Goal: Task Accomplishment & Management: Manage account settings

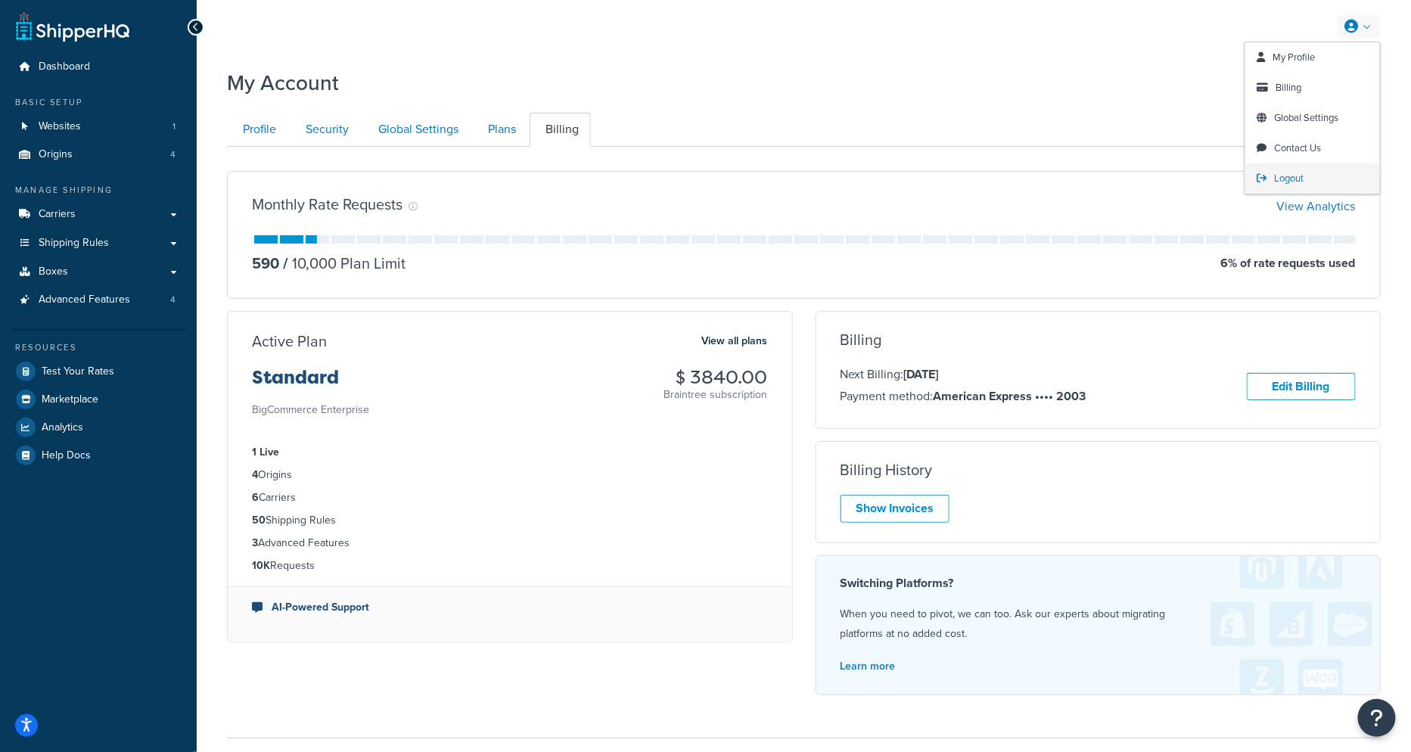
click at [1308, 182] on link "Logout" at bounding box center [1312, 178] width 135 height 30
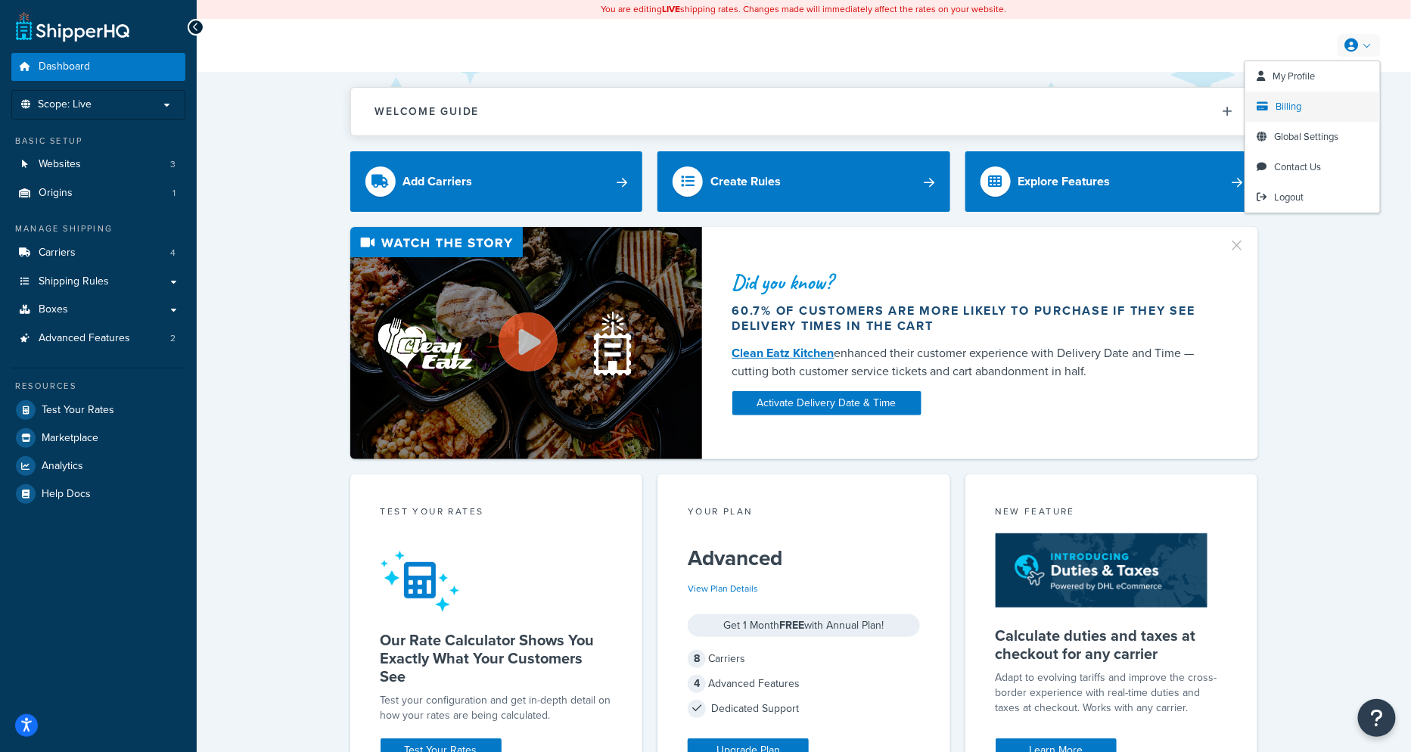
click at [1302, 116] on link "Billing" at bounding box center [1312, 107] width 135 height 30
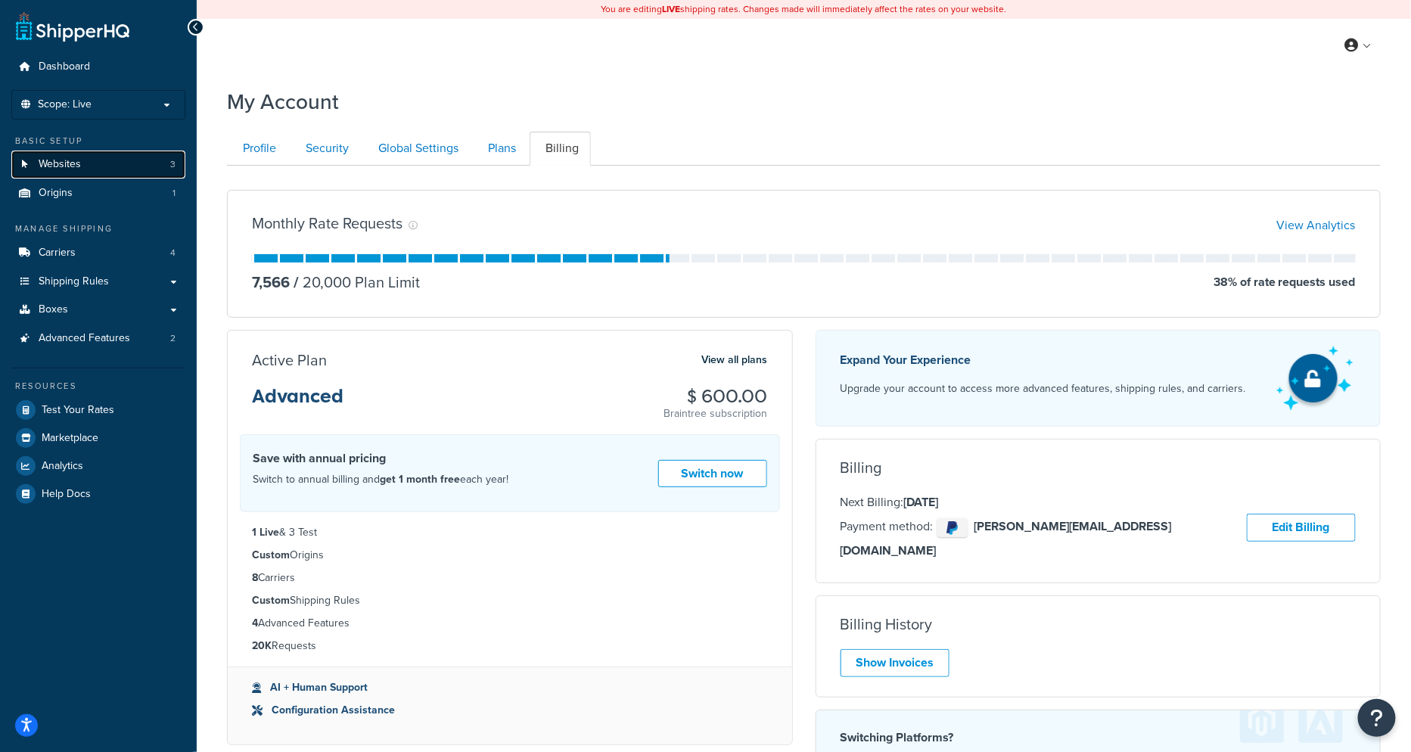
click at [90, 172] on link "Websites 3" at bounding box center [98, 165] width 174 height 28
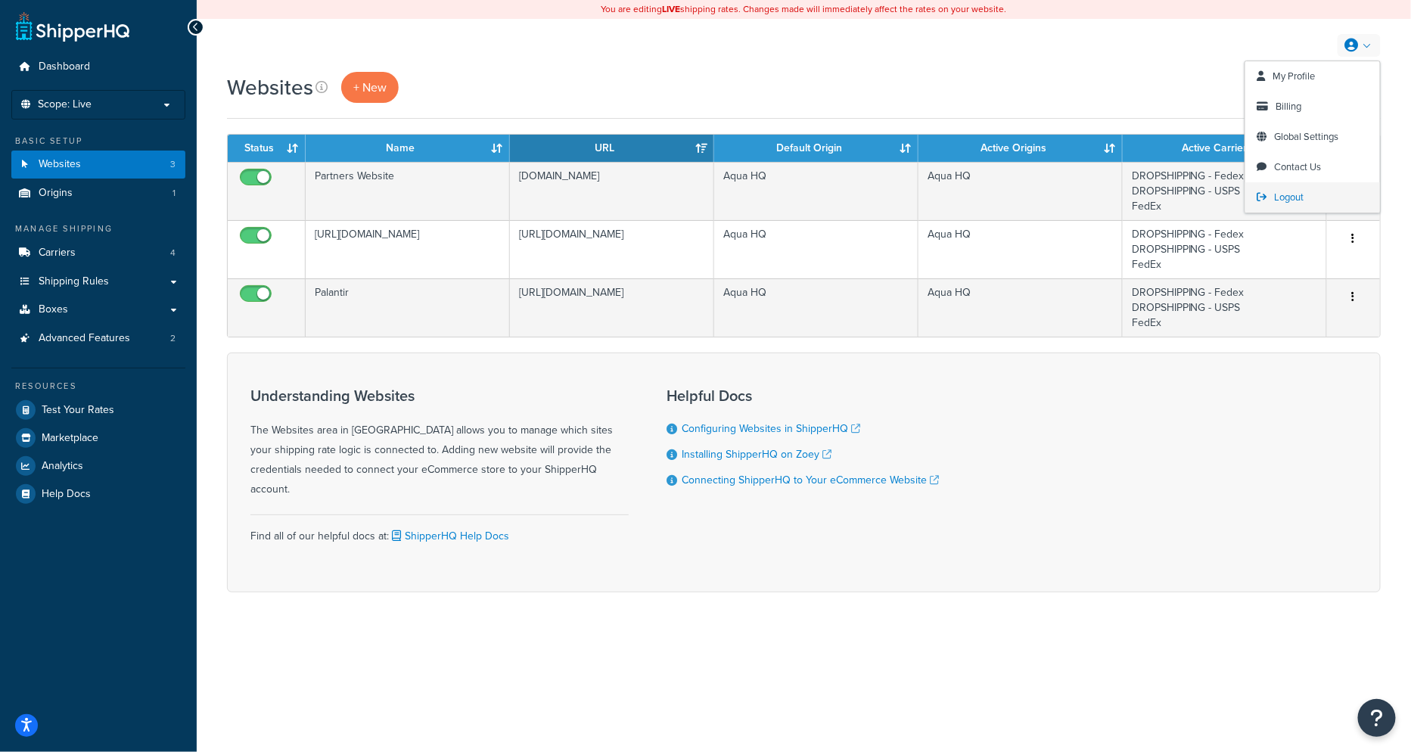
click at [1281, 201] on span "Logout" at bounding box center [1288, 197] width 29 height 14
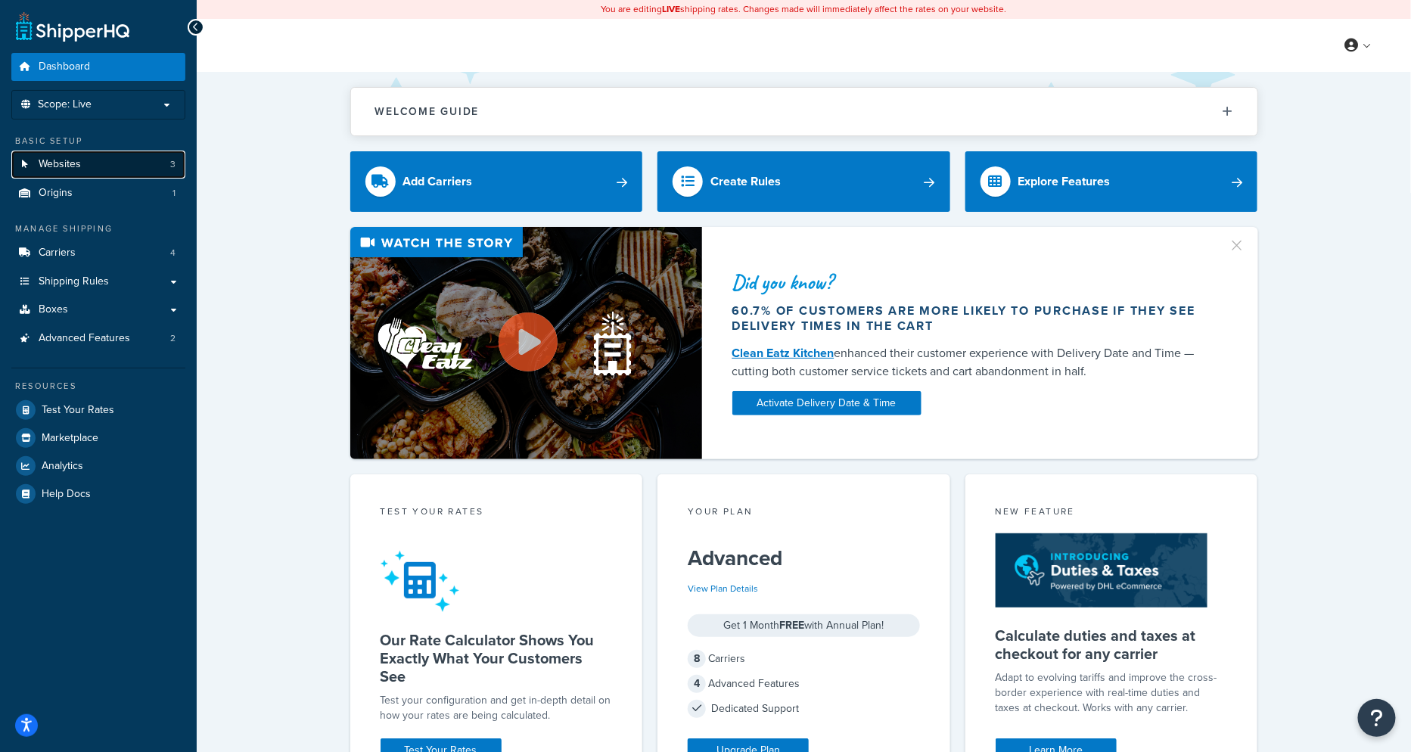
click at [179, 167] on link "Websites 3" at bounding box center [98, 165] width 174 height 28
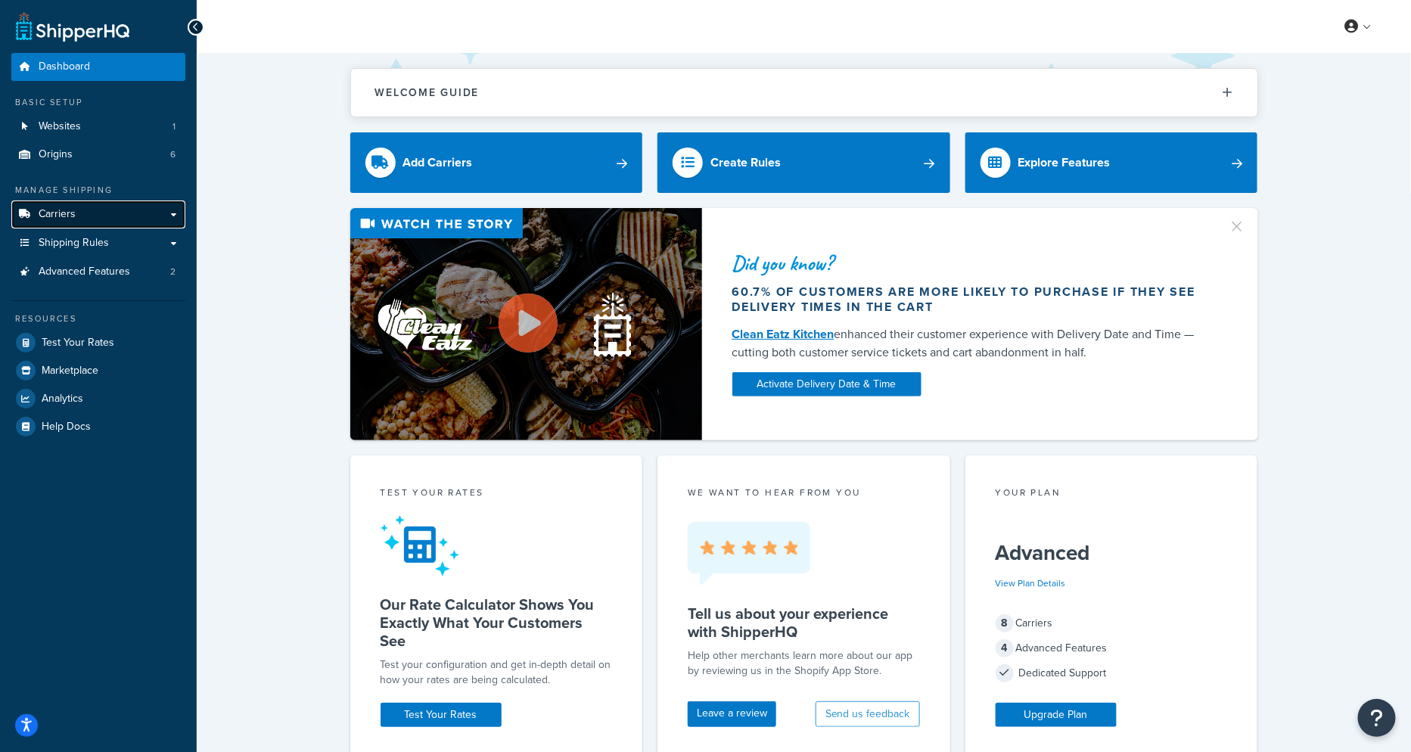
click at [60, 208] on span "Carriers" at bounding box center [57, 214] width 37 height 13
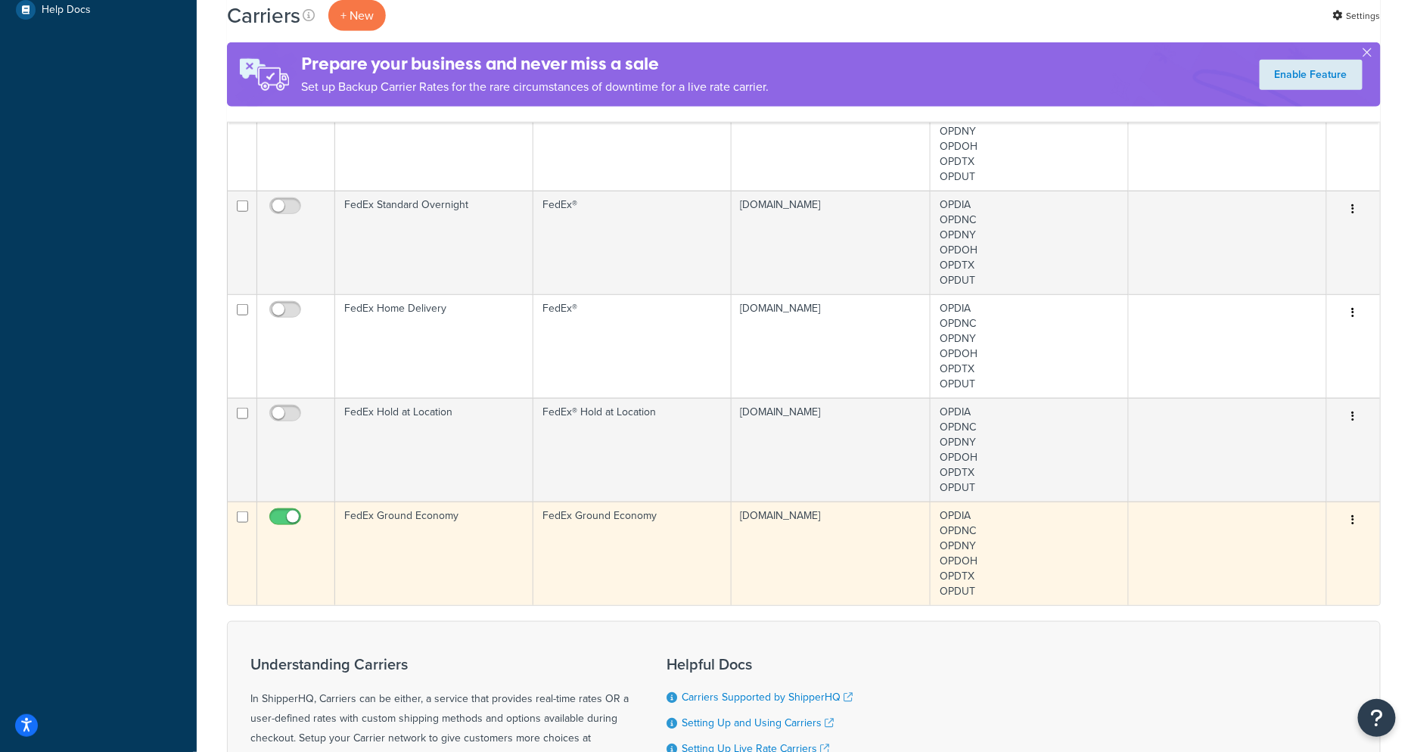
scroll to position [475, 0]
click at [445, 527] on td "FedEx Ground Economy" at bounding box center [434, 555] width 198 height 104
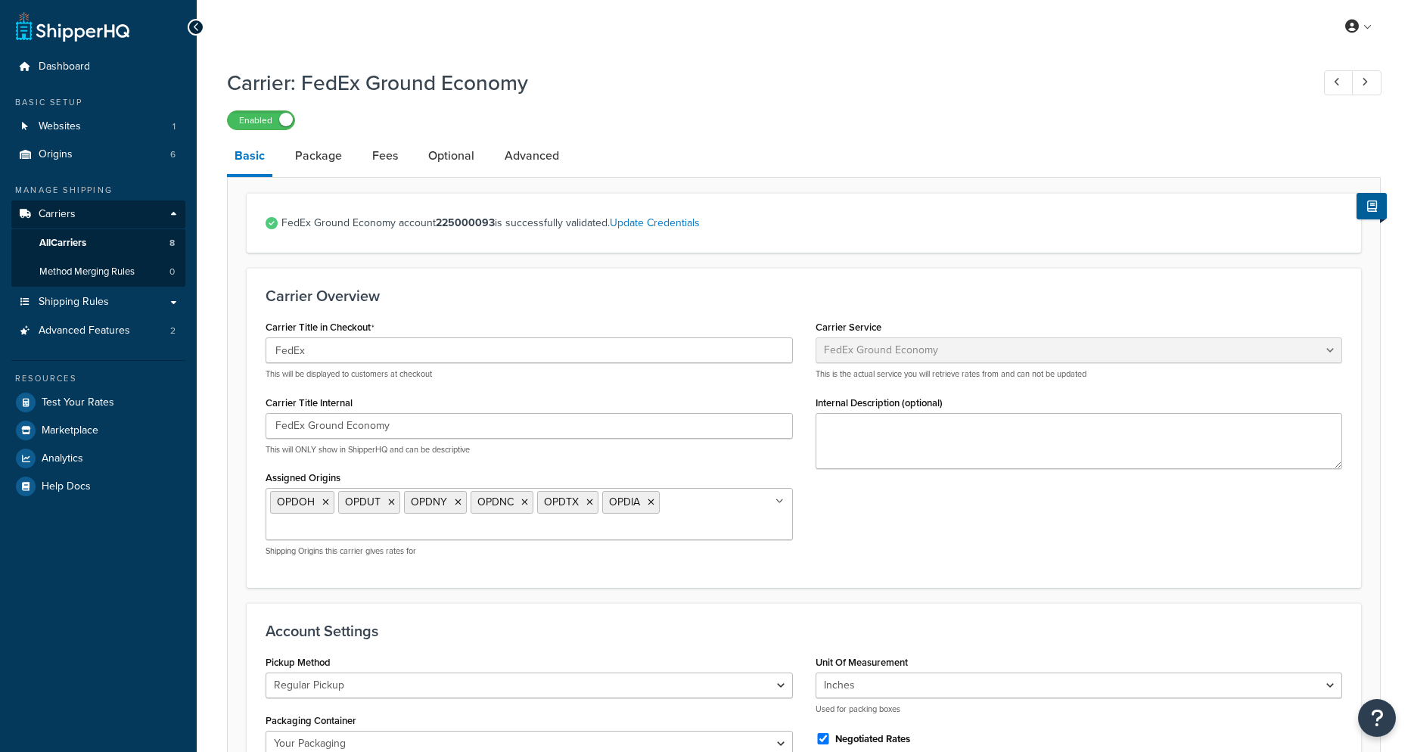
select select "smartPost"
select select "REGULAR_PICKUP"
select select "YOUR_PACKAGING"
click at [421, 154] on link "Optional" at bounding box center [451, 156] width 61 height 36
select select "residential"
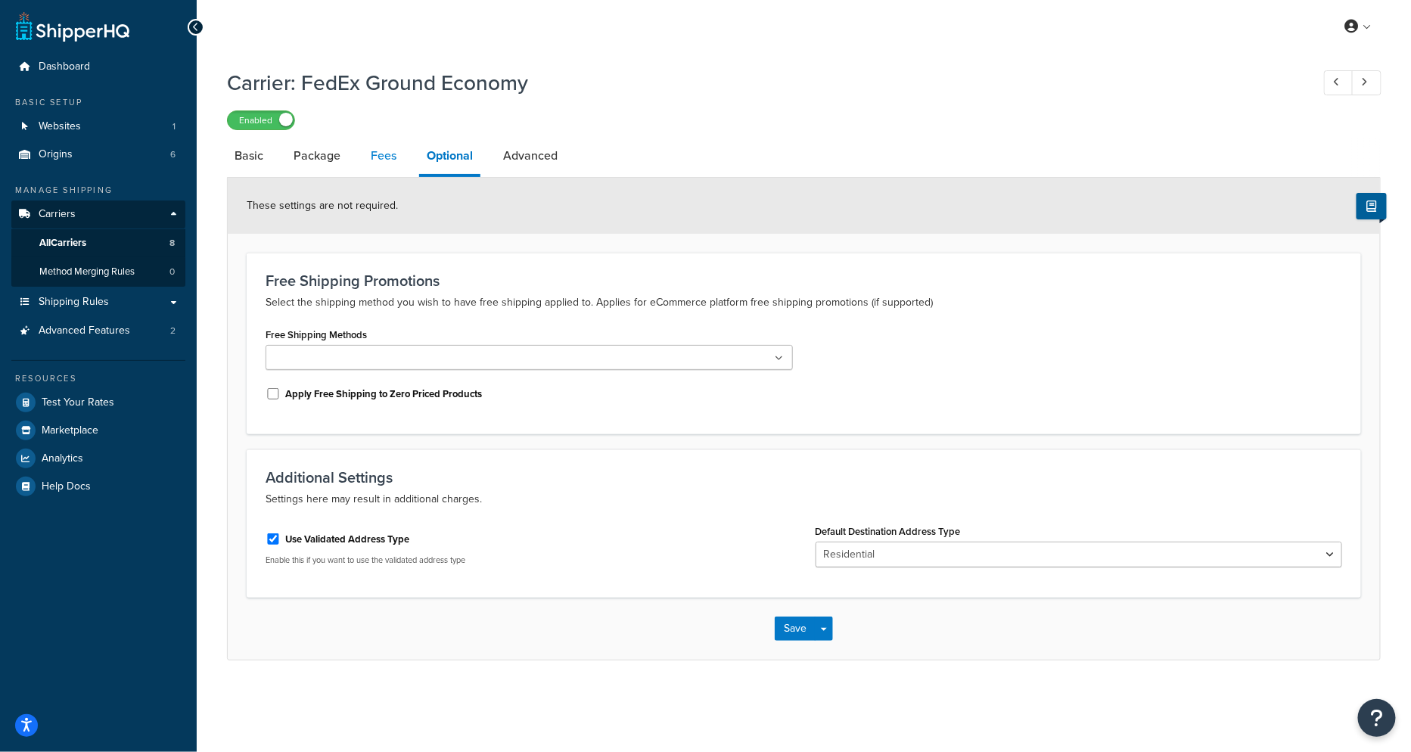
click at [378, 157] on link "Fees" at bounding box center [383, 156] width 41 height 36
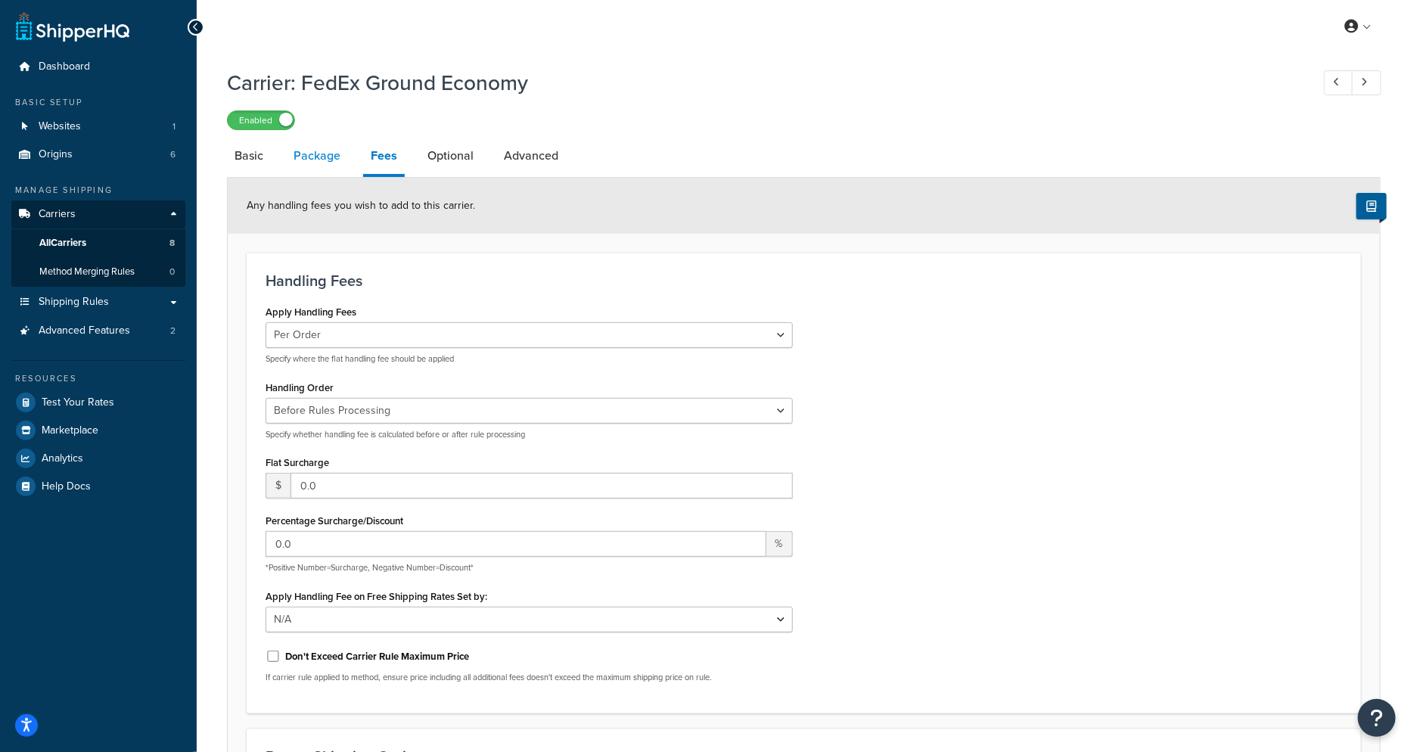
click at [319, 157] on link "Package" at bounding box center [317, 156] width 62 height 36
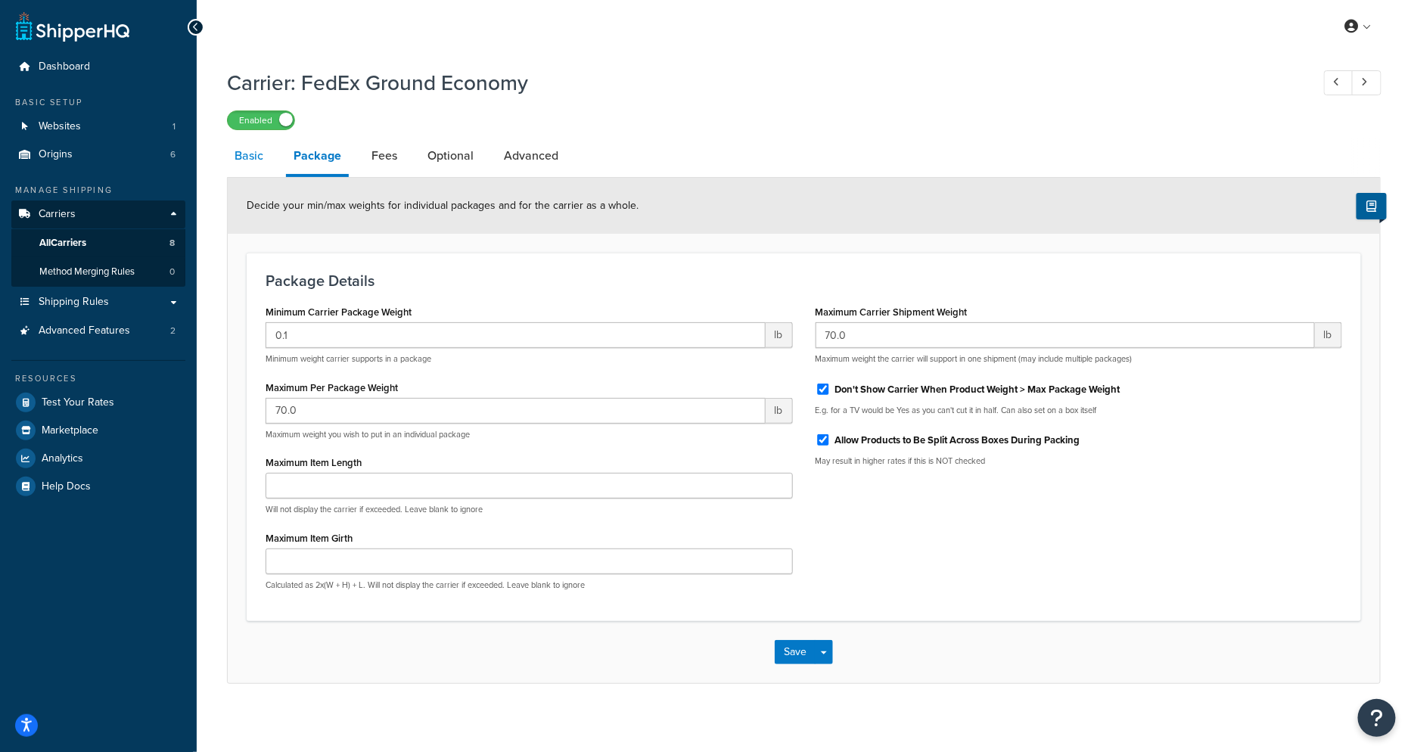
click at [241, 161] on link "Basic" at bounding box center [249, 156] width 44 height 36
select select "smartPost"
select select "REGULAR_PICKUP"
select select "YOUR_PACKAGING"
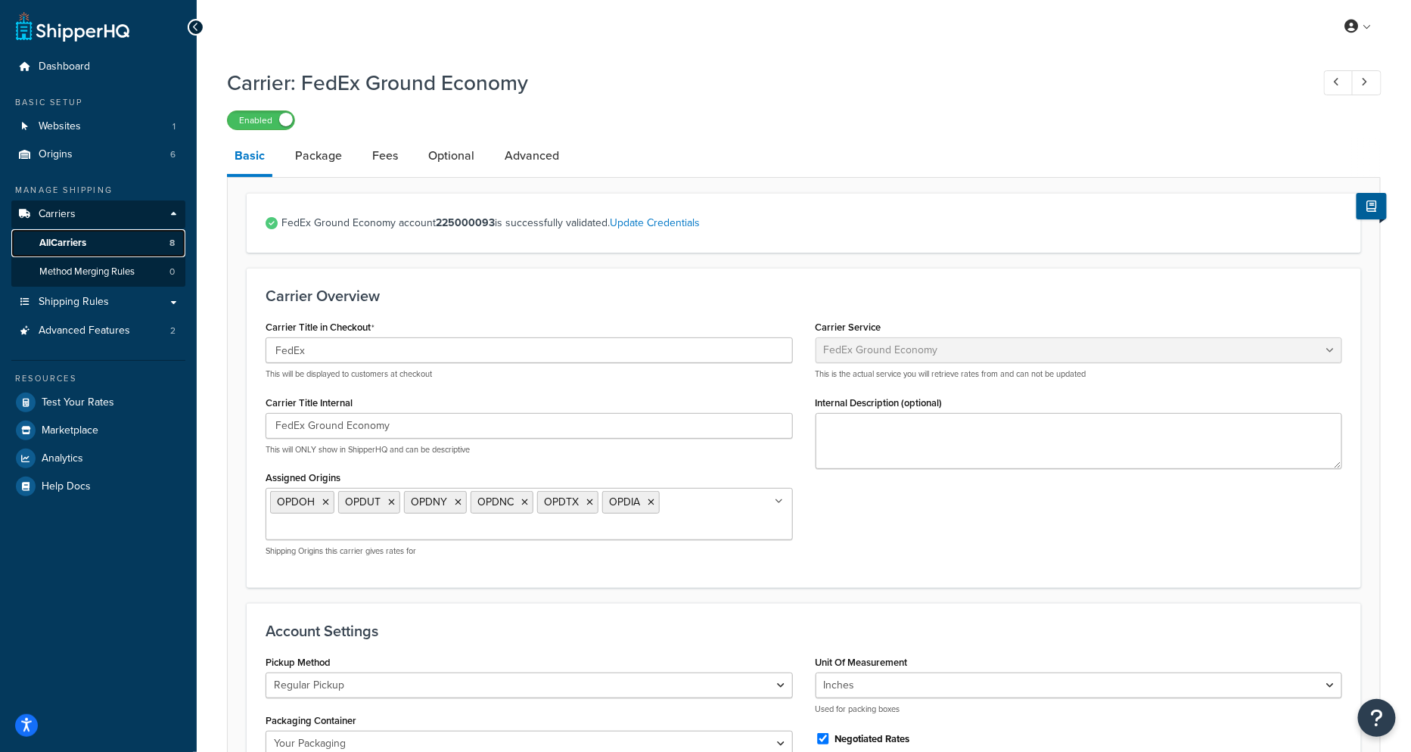
click at [116, 238] on link "All Carriers 8" at bounding box center [98, 243] width 174 height 28
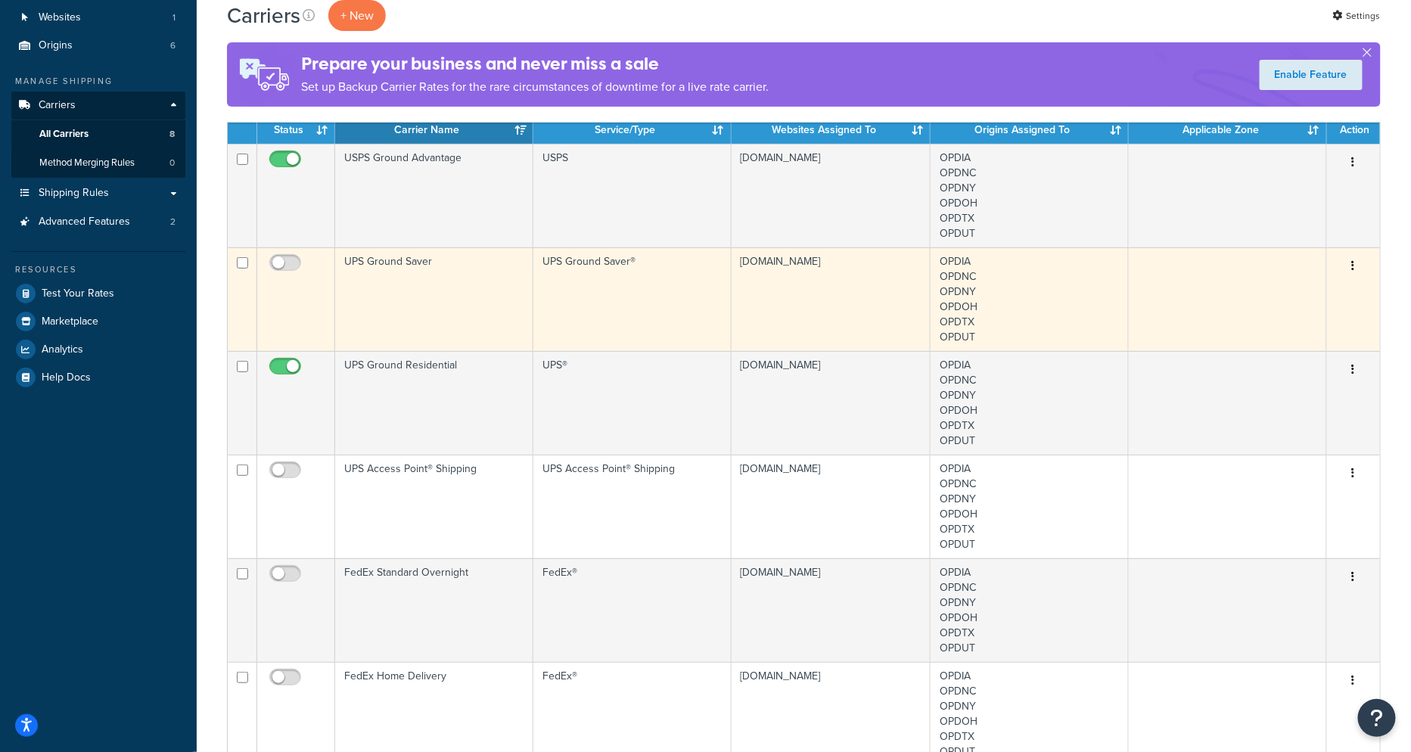
scroll to position [119, 0]
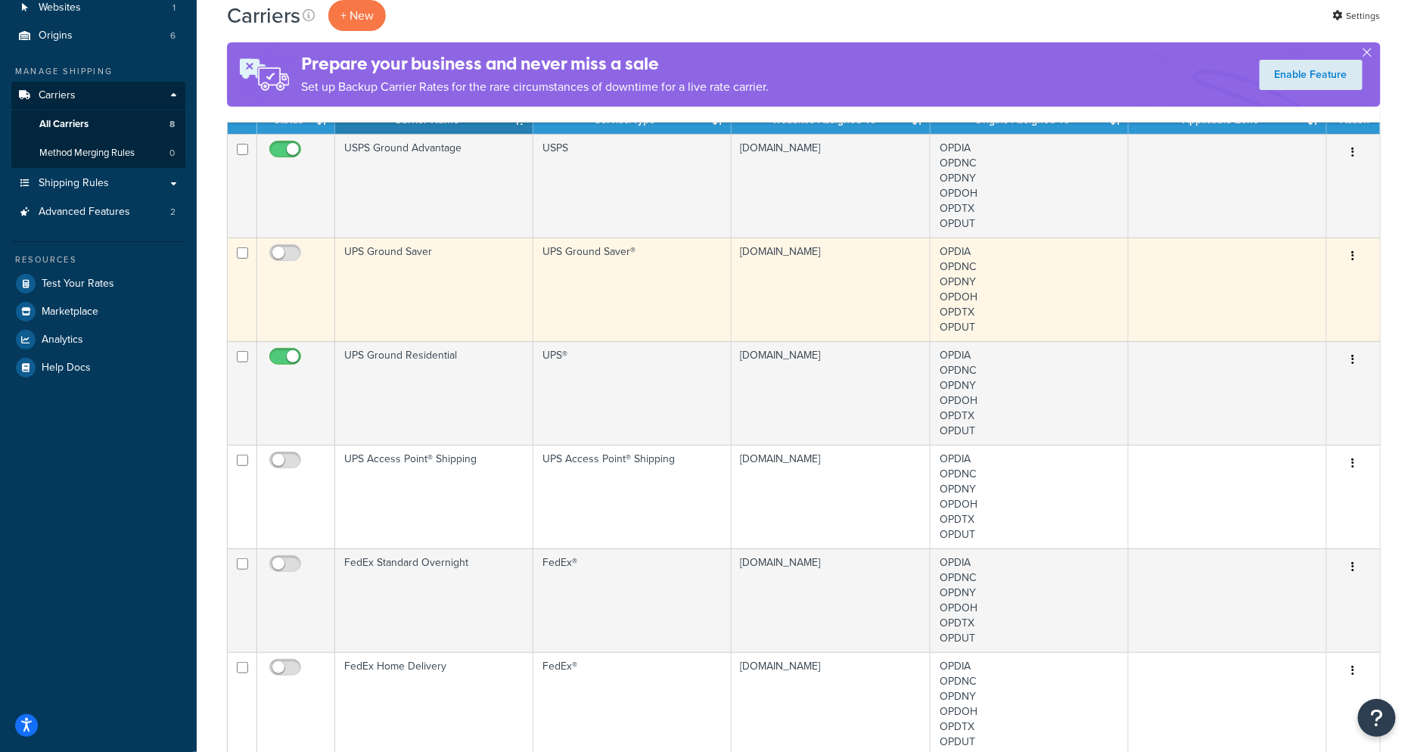
click at [406, 377] on td "UPS Ground Residential" at bounding box center [434, 393] width 198 height 104
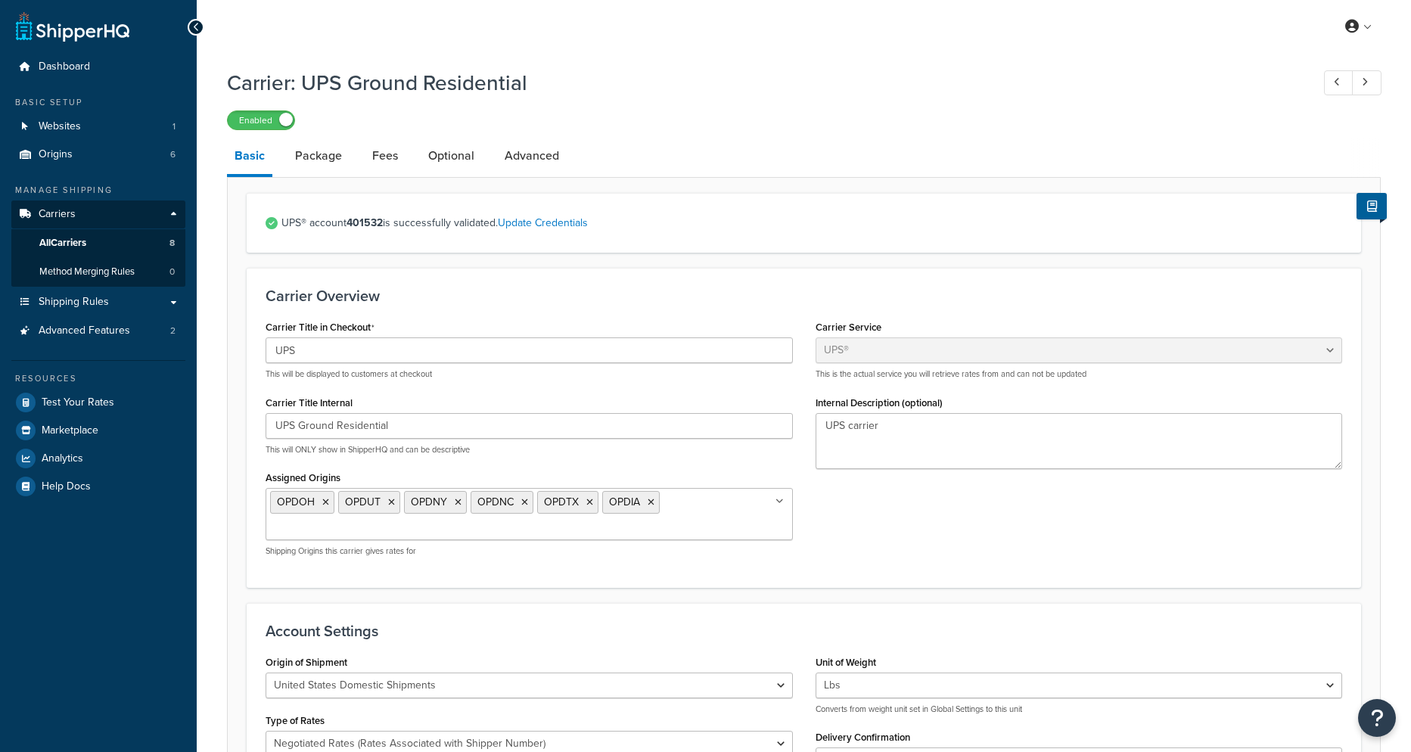
select select "ups"
click at [444, 167] on link "Optional" at bounding box center [451, 156] width 61 height 36
select select "residential"
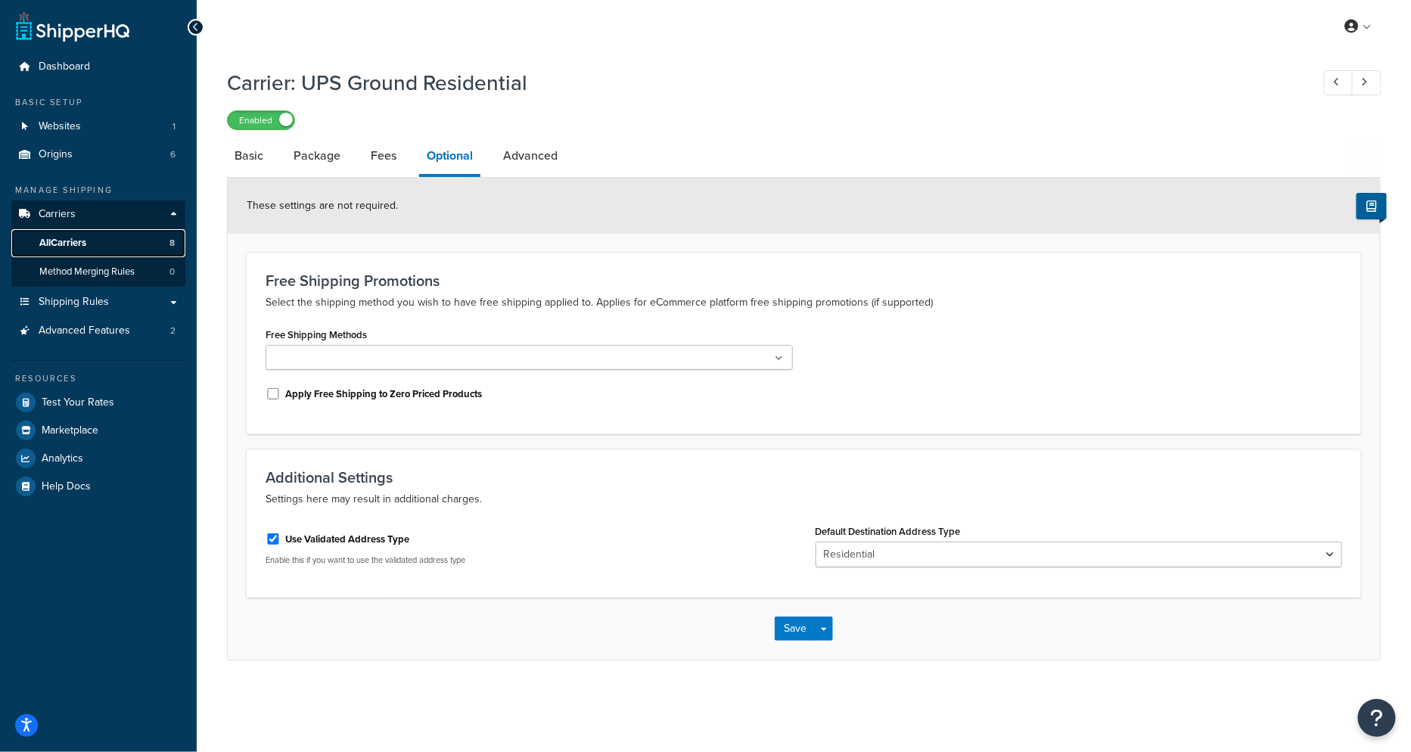
click at [110, 249] on link "All Carriers 8" at bounding box center [98, 243] width 174 height 28
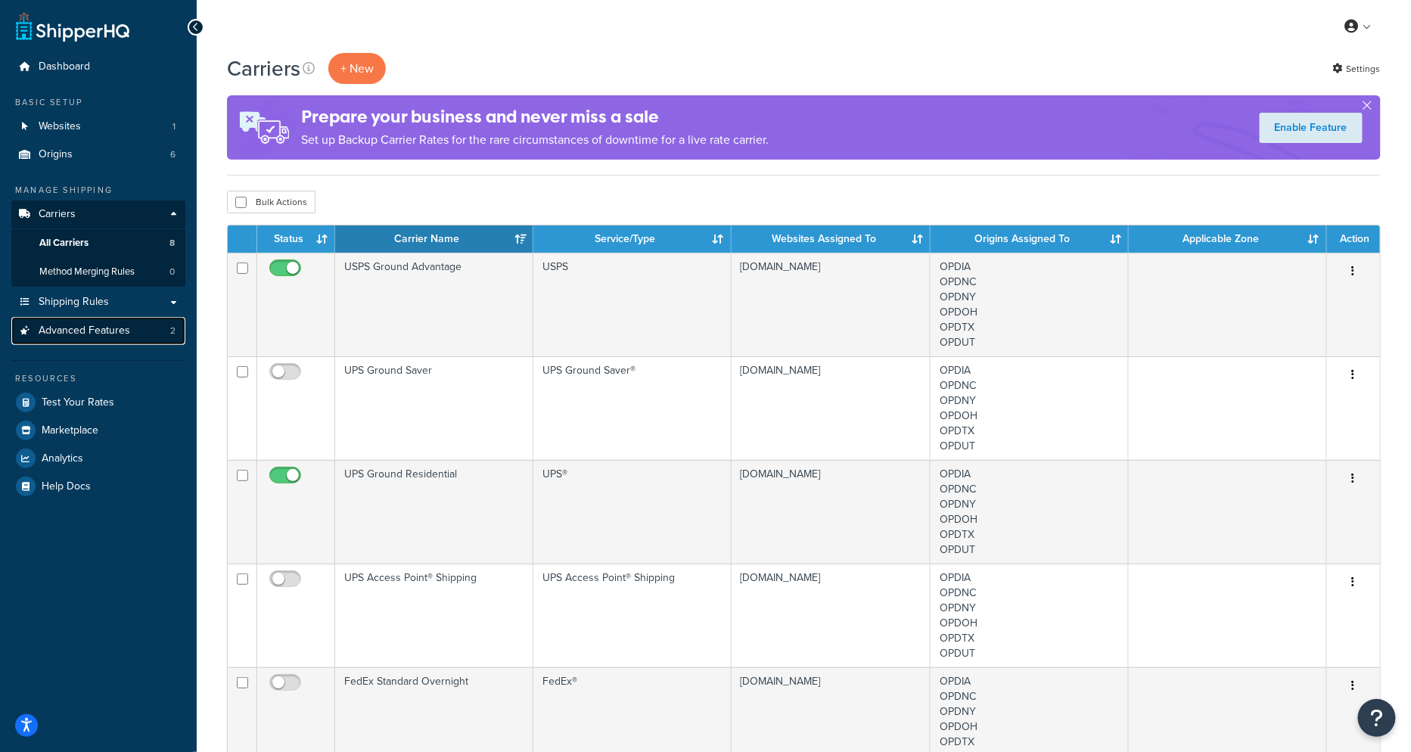
click at [75, 332] on span "Advanced Features" at bounding box center [85, 330] width 92 height 13
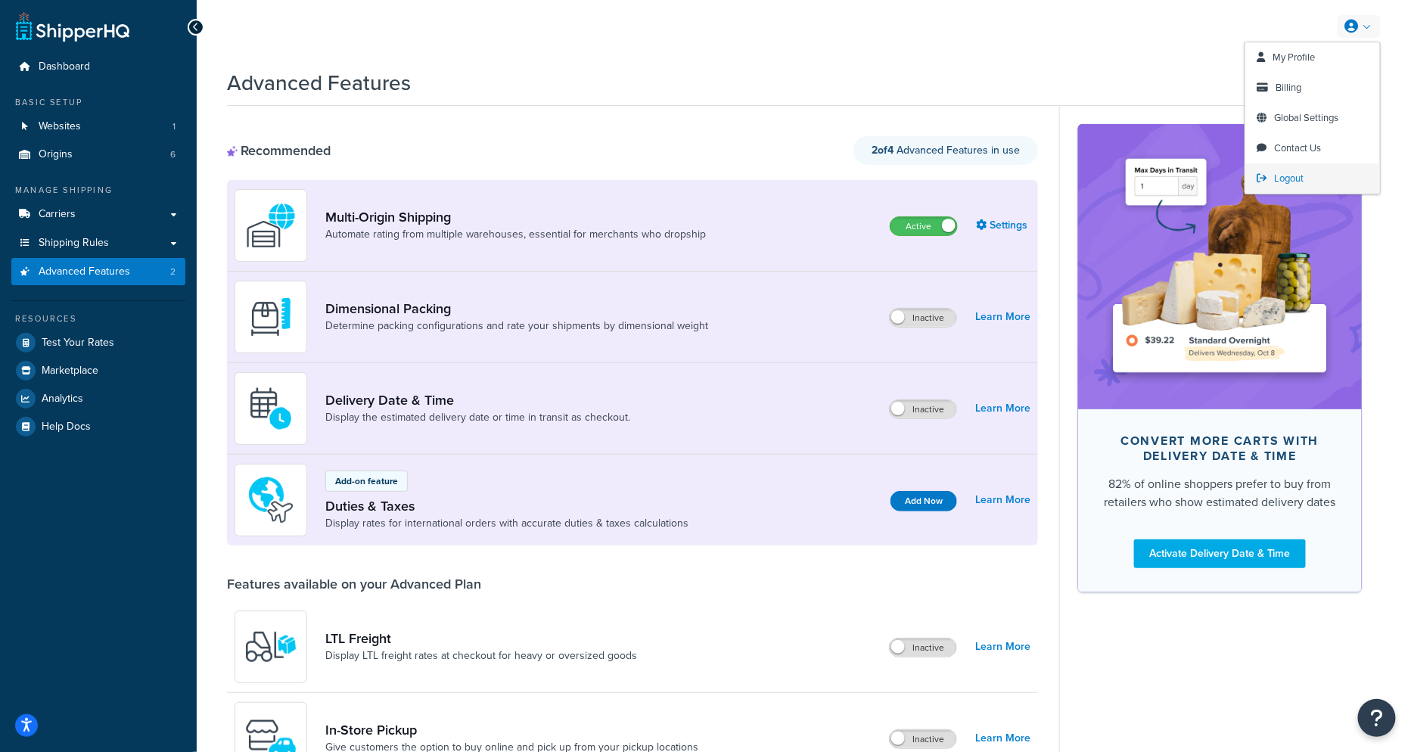
click at [1296, 172] on span "Logout" at bounding box center [1288, 178] width 29 height 14
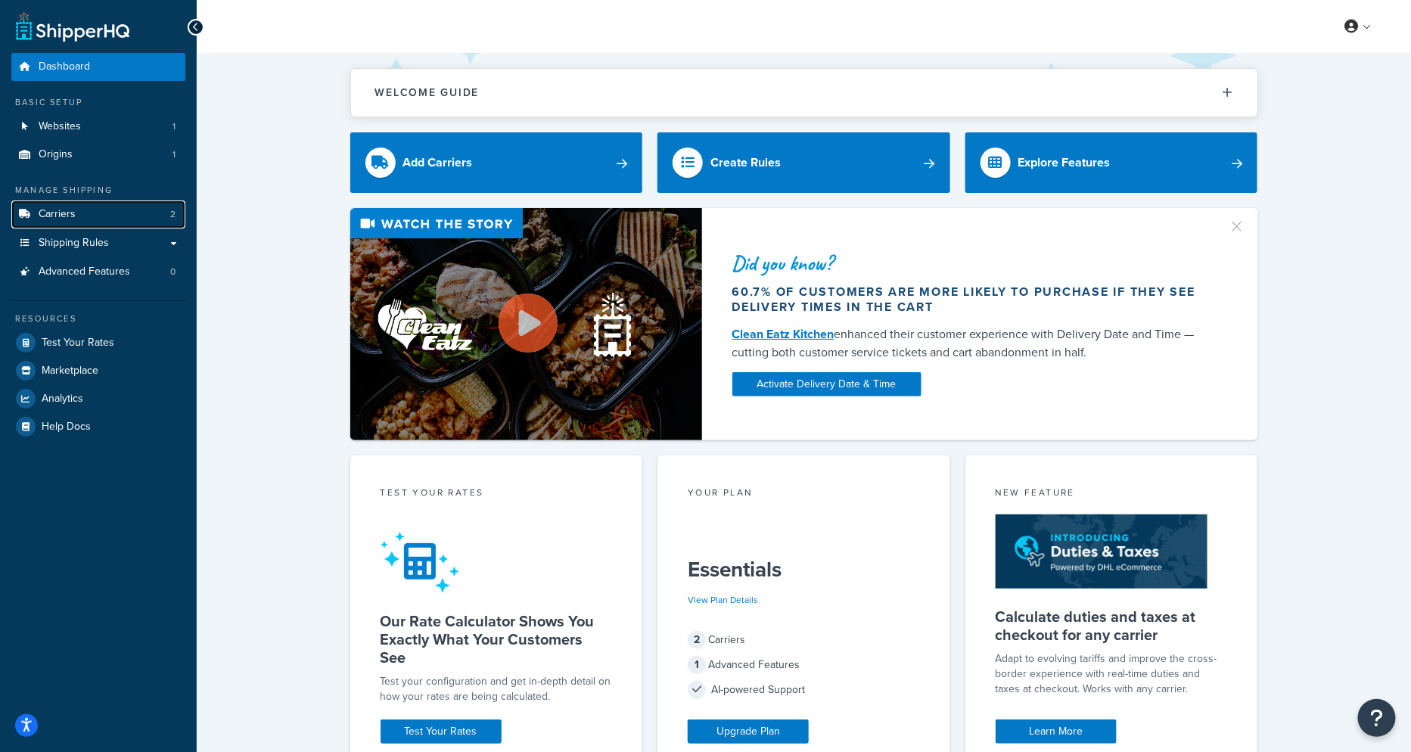
drag, startPoint x: 154, startPoint y: 214, endPoint x: 188, endPoint y: 214, distance: 33.3
click at [154, 214] on link "Carriers 2" at bounding box center [98, 214] width 174 height 28
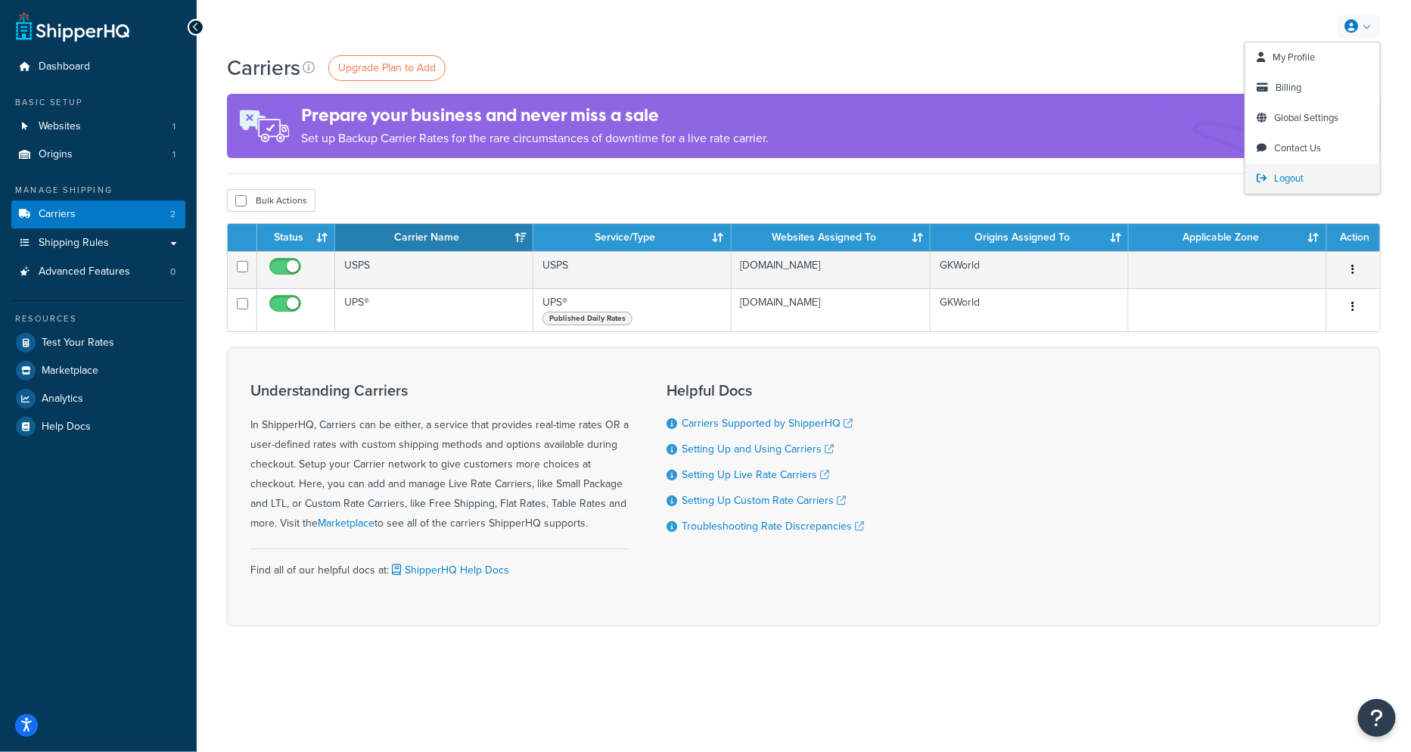
click at [1293, 179] on span "Logout" at bounding box center [1288, 178] width 29 height 14
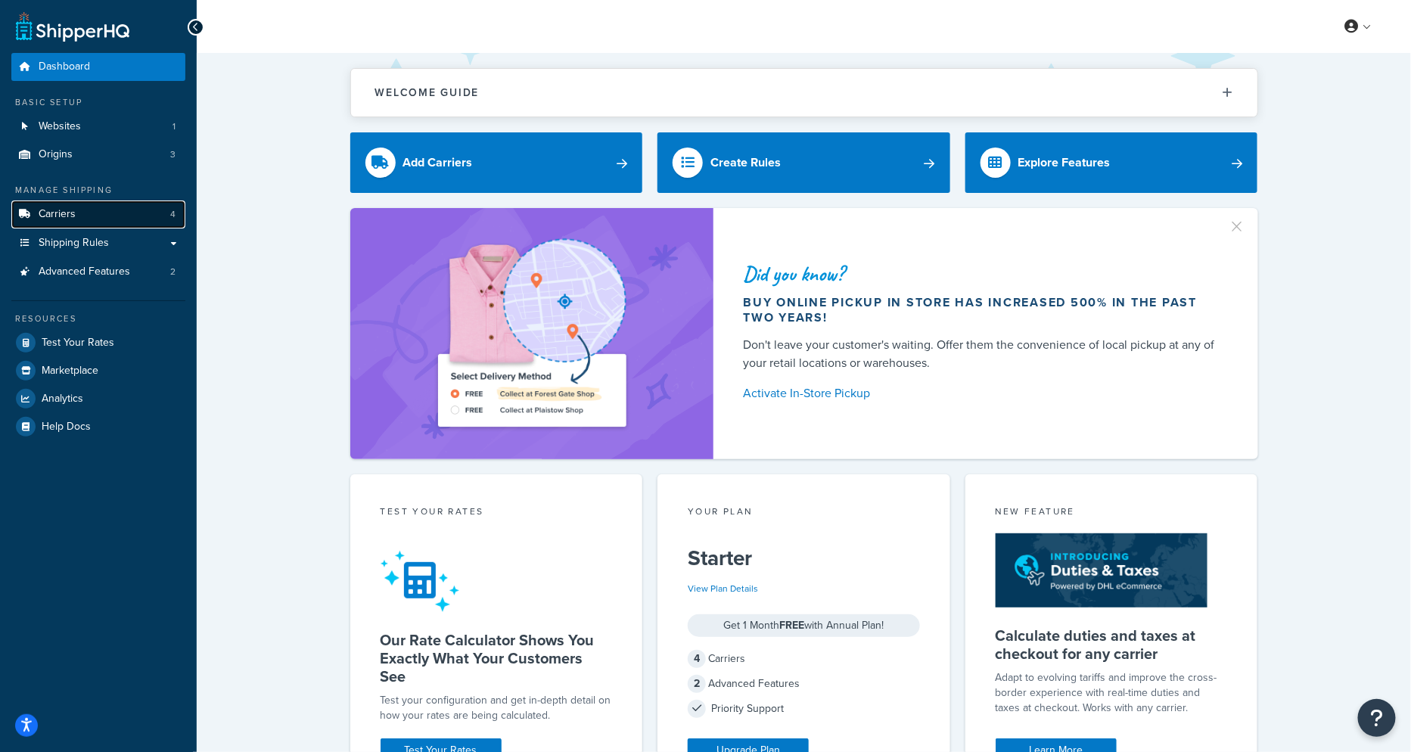
click at [126, 216] on link "Carriers 4" at bounding box center [98, 214] width 174 height 28
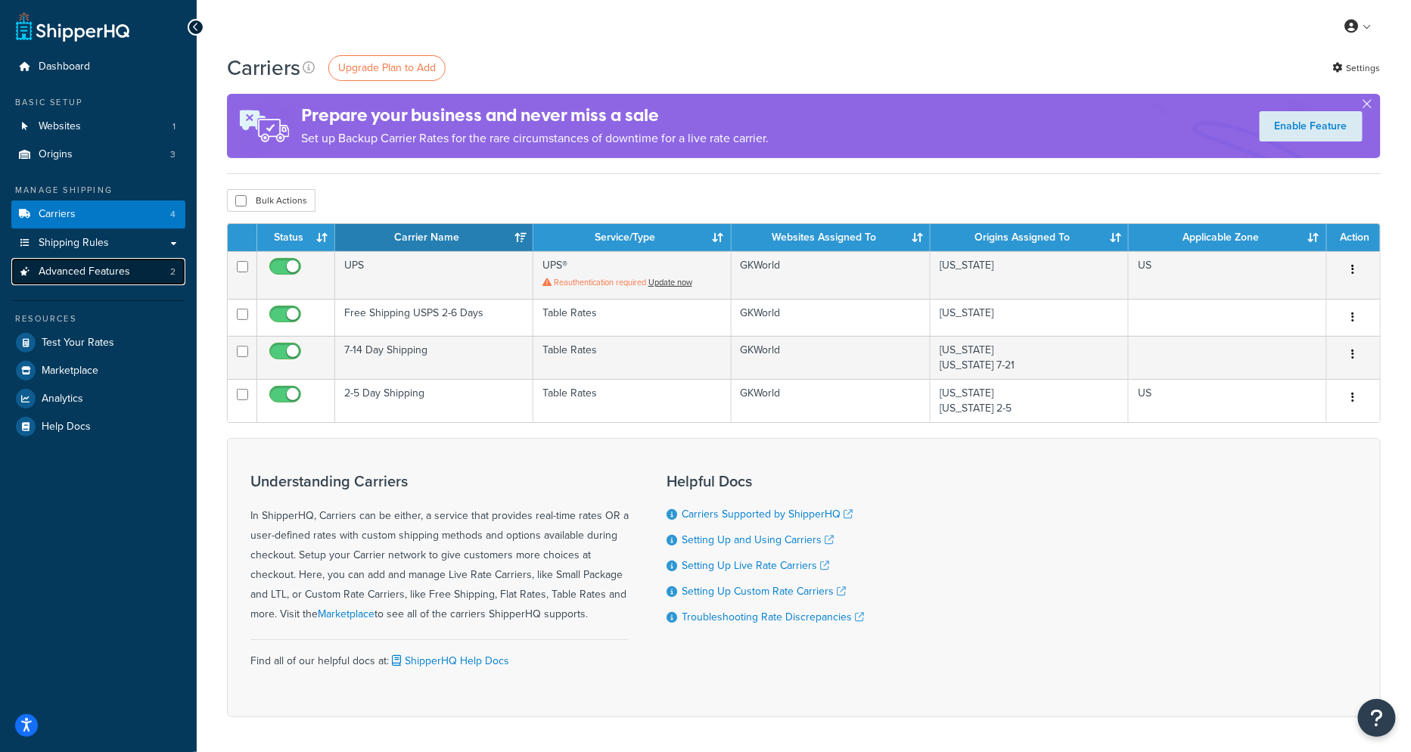
click at [154, 275] on link "Advanced Features 2" at bounding box center [98, 272] width 174 height 28
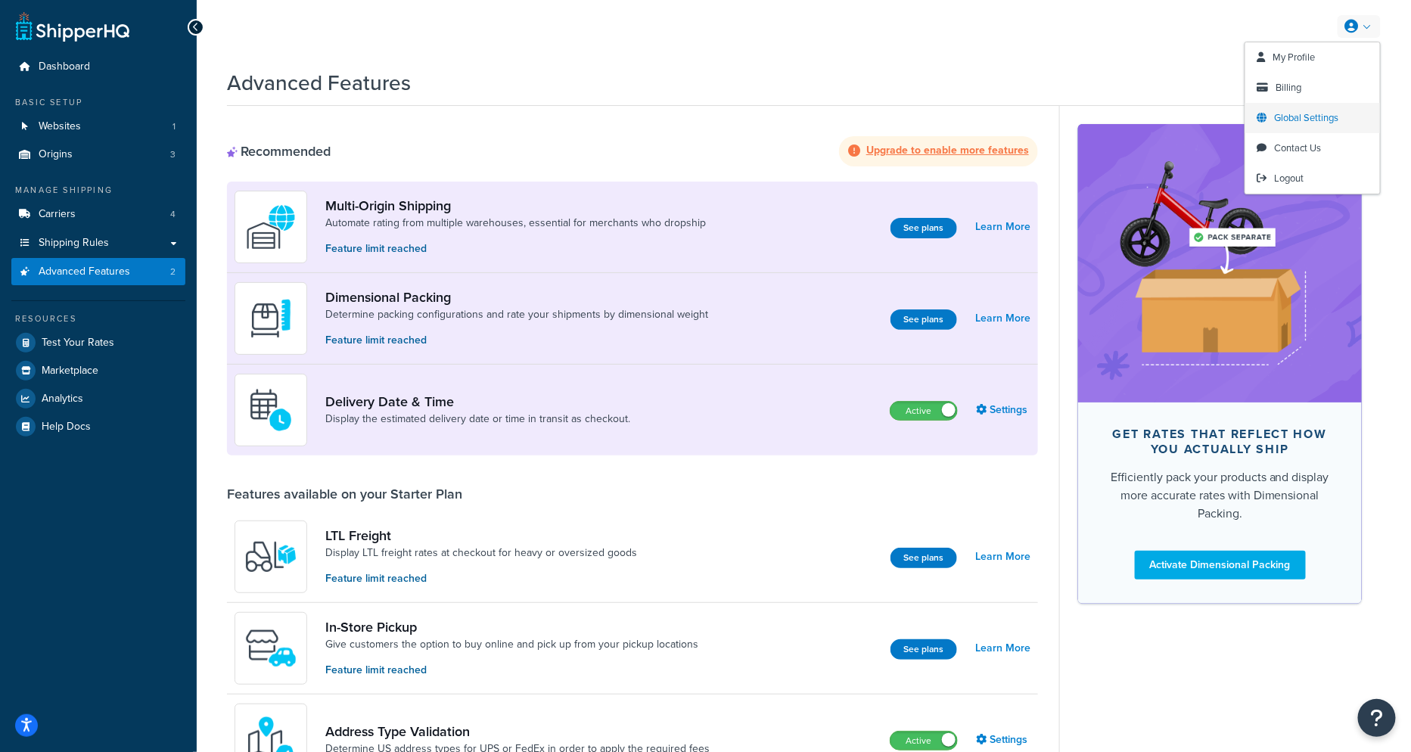
click at [1289, 103] on link "Global Settings" at bounding box center [1312, 118] width 135 height 30
click at [1284, 87] on span "Billing" at bounding box center [1289, 87] width 26 height 14
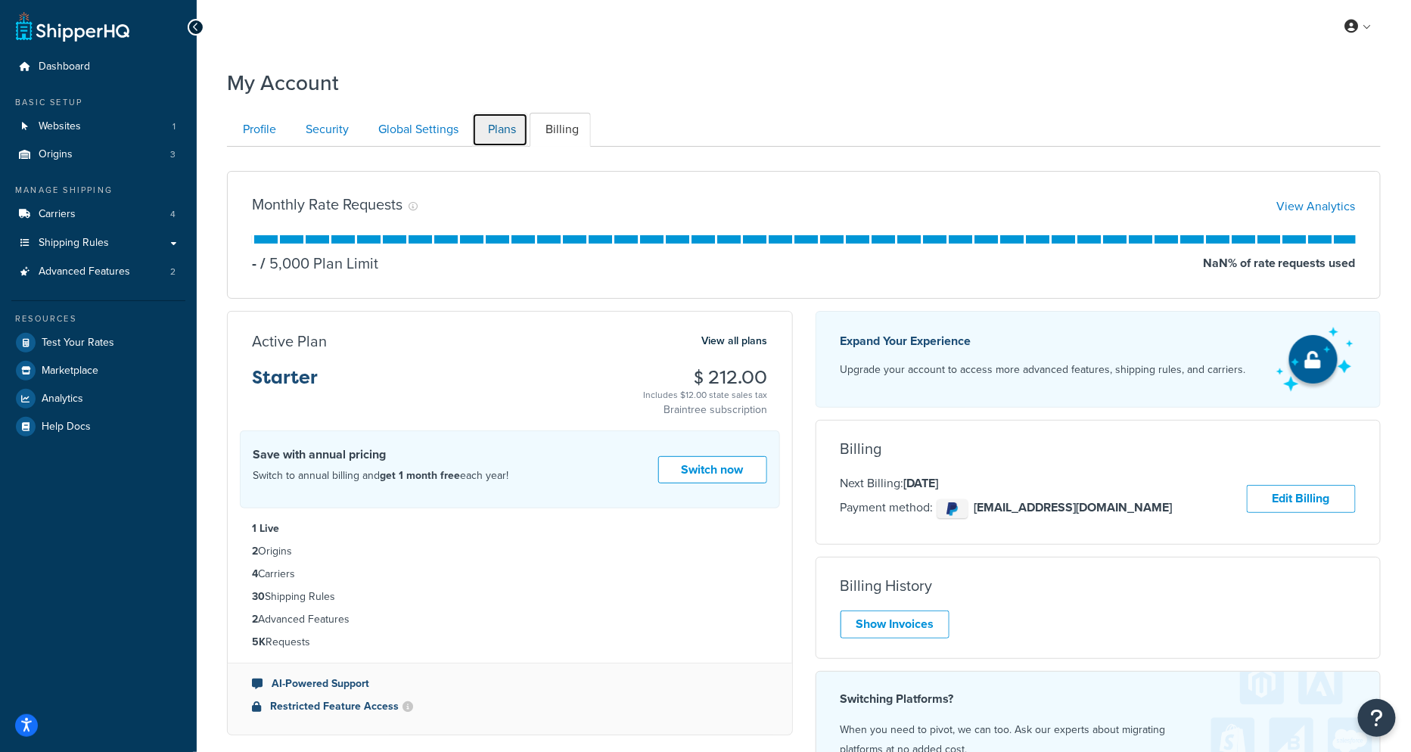
click at [501, 135] on link "Plans" at bounding box center [500, 130] width 56 height 34
